Goal: Entertainment & Leisure: Consume media (video, audio)

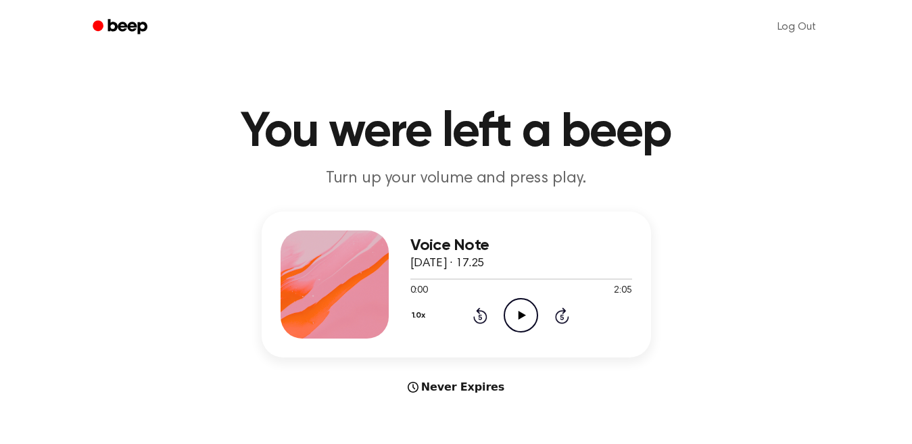
click at [522, 316] on icon at bounding box center [521, 315] width 7 height 9
click at [522, 316] on icon at bounding box center [521, 315] width 6 height 9
click at [517, 313] on icon "Play Audio" at bounding box center [520, 315] width 34 height 34
click at [520, 316] on icon at bounding box center [521, 315] width 7 height 9
click at [522, 313] on icon "Play Audio" at bounding box center [520, 315] width 34 height 34
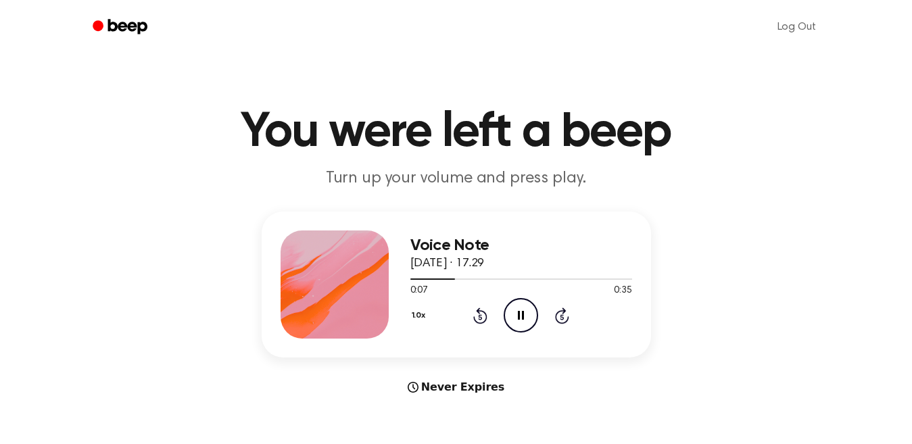
click at [522, 313] on icon at bounding box center [521, 315] width 6 height 9
click at [521, 320] on icon "Play Audio" at bounding box center [520, 315] width 34 height 34
click at [522, 318] on icon "Play Audio" at bounding box center [520, 315] width 34 height 34
